Goal: Transaction & Acquisition: Purchase product/service

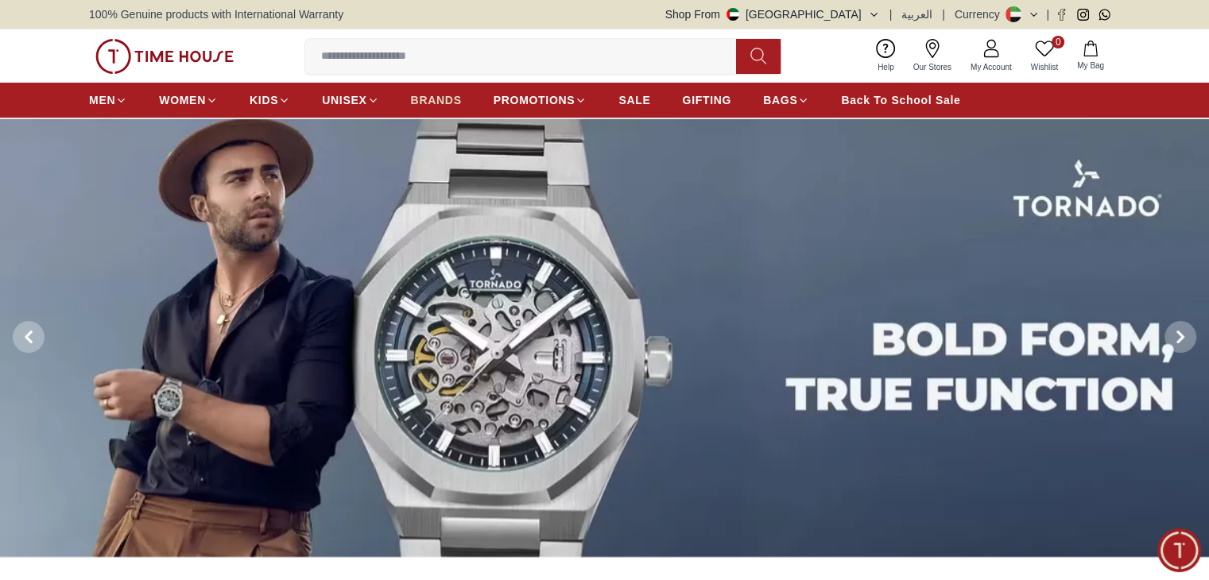
scroll to position [147, 0]
click at [445, 105] on span "BRANDS" at bounding box center [436, 100] width 51 height 16
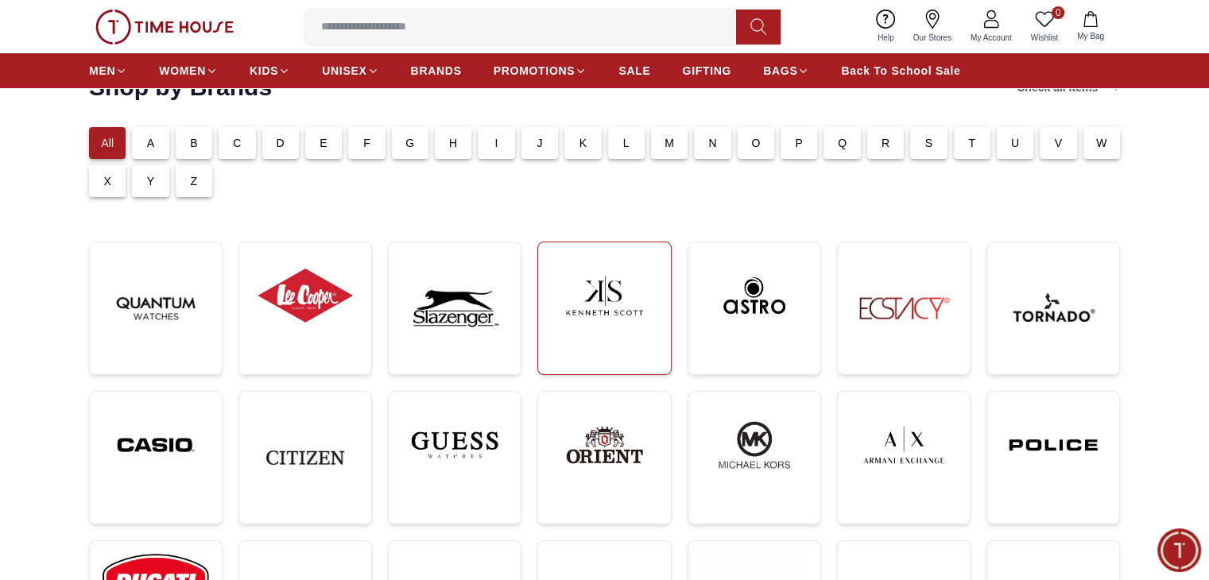
scroll to position [147, 0]
click at [603, 345] on link at bounding box center [604, 309] width 134 height 134
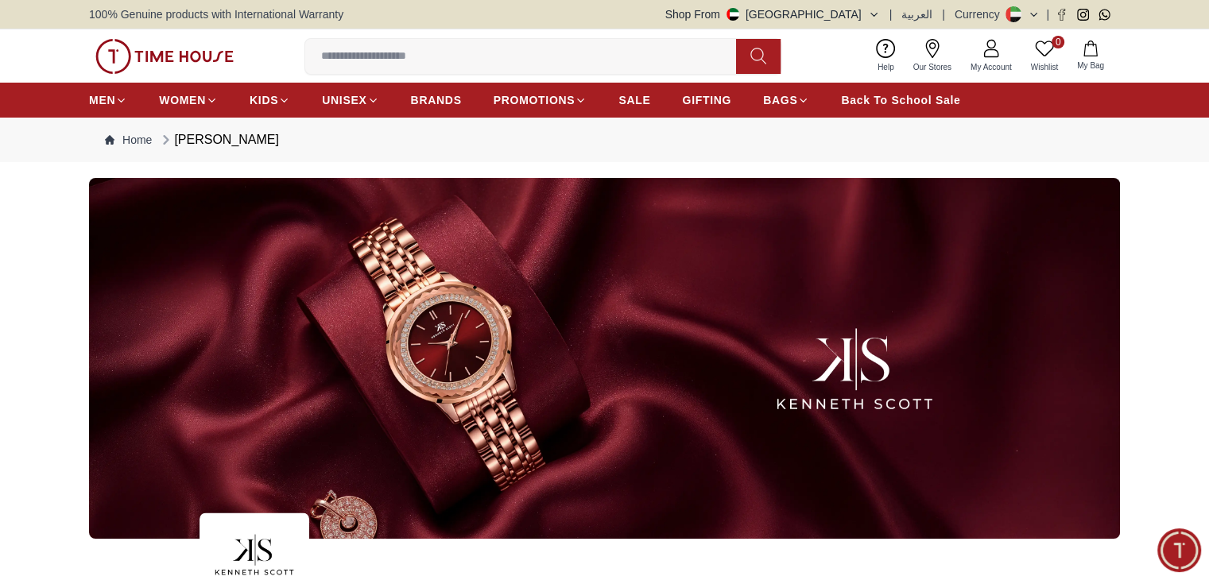
click at [879, 9] on icon "button" at bounding box center [874, 15] width 12 height 12
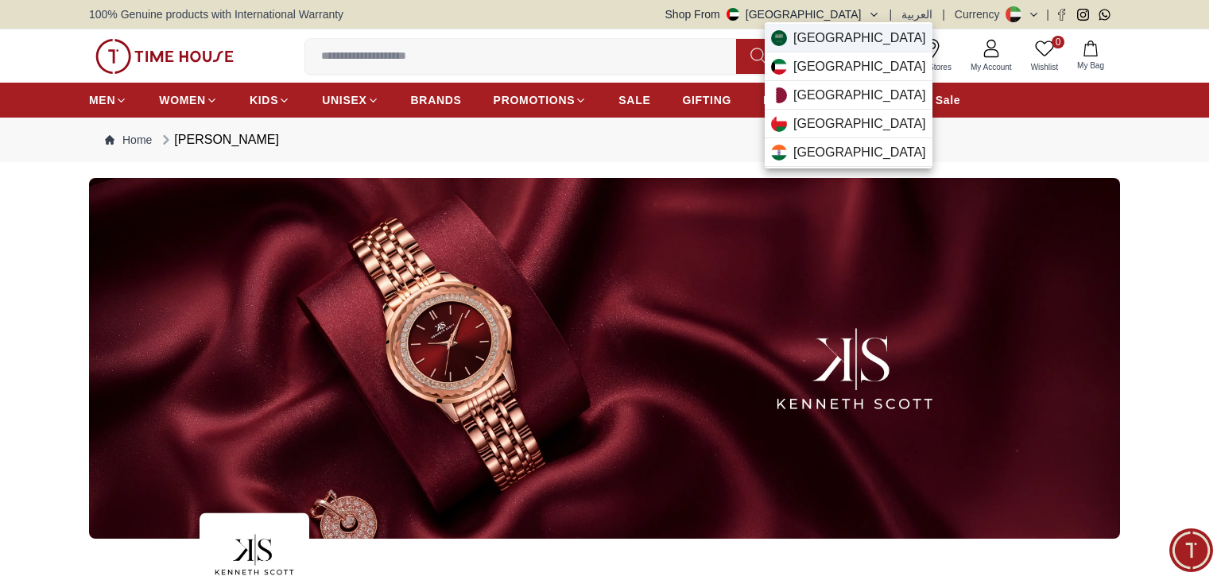
click at [850, 42] on span "[GEOGRAPHIC_DATA]" at bounding box center [859, 38] width 133 height 19
